Goal: Task Accomplishment & Management: Manage account settings

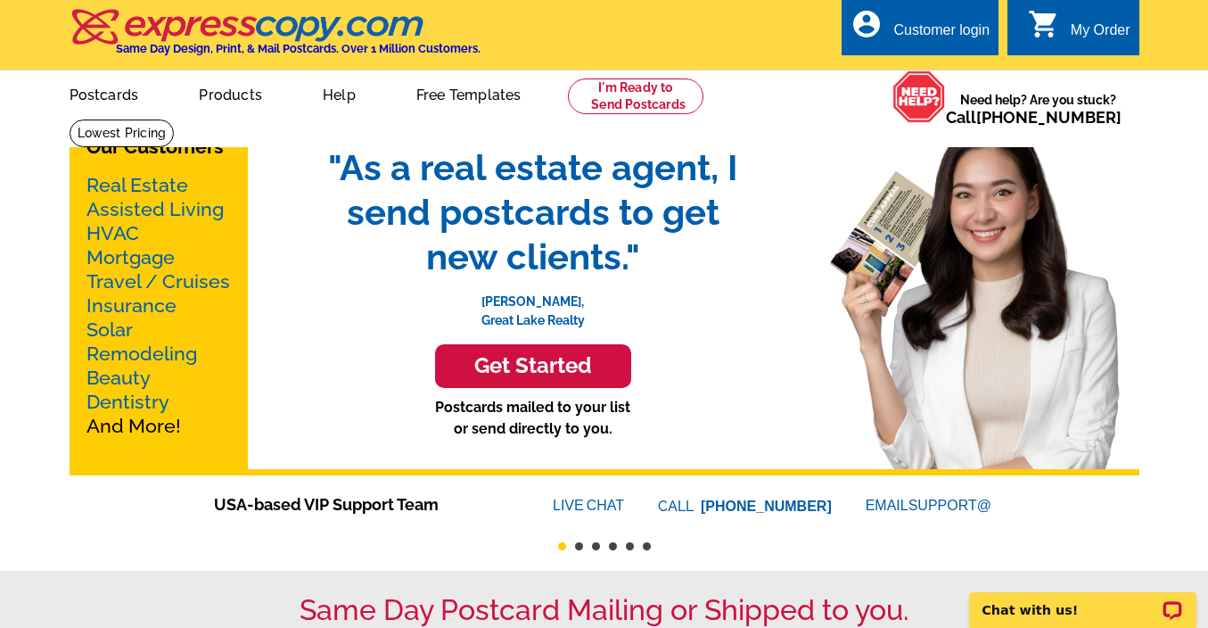
click at [916, 29] on div "Customer login" at bounding box center [941, 34] width 96 height 25
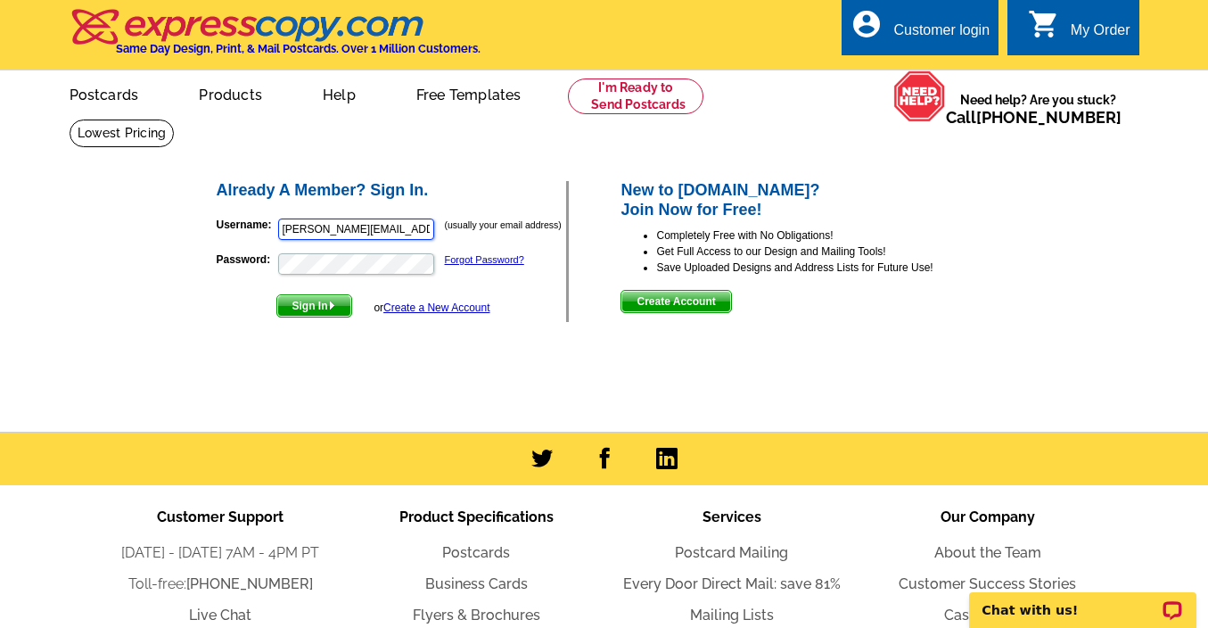
click at [409, 230] on input "[PERSON_NAME][EMAIL_ADDRESS][DOMAIN_NAME]" at bounding box center [356, 228] width 156 height 21
click at [409, 230] on input "carrie@rewinterpark.com" at bounding box center [356, 228] width 156 height 21
type input "ryleepburrows@gmail.com"
click at [328, 302] on span "Sign In" at bounding box center [314, 305] width 74 height 21
